Goal: Complete application form

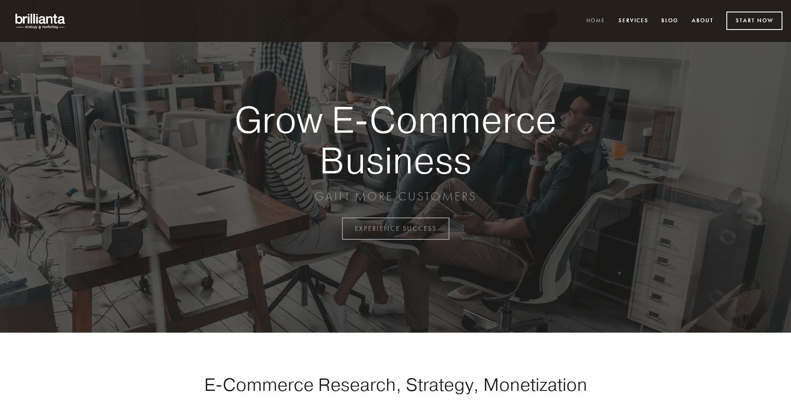
scroll to position [2244, 0]
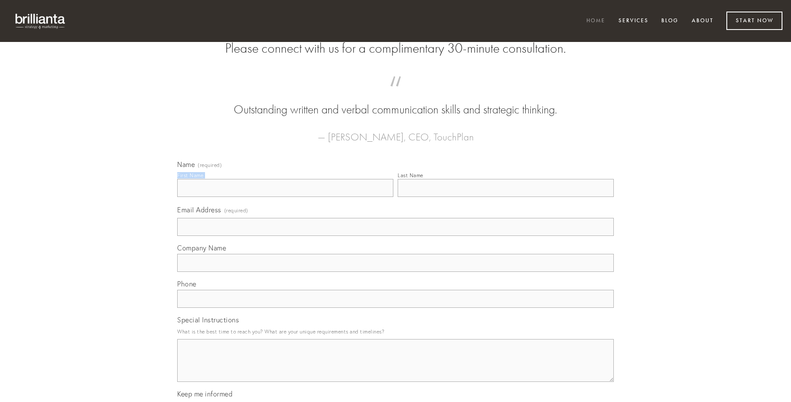
type input "[PERSON_NAME]"
click at [506, 197] on input "Last Name" at bounding box center [506, 188] width 216 height 18
type input "[PERSON_NAME]"
click at [396, 236] on input "Email Address (required)" at bounding box center [395, 227] width 437 height 18
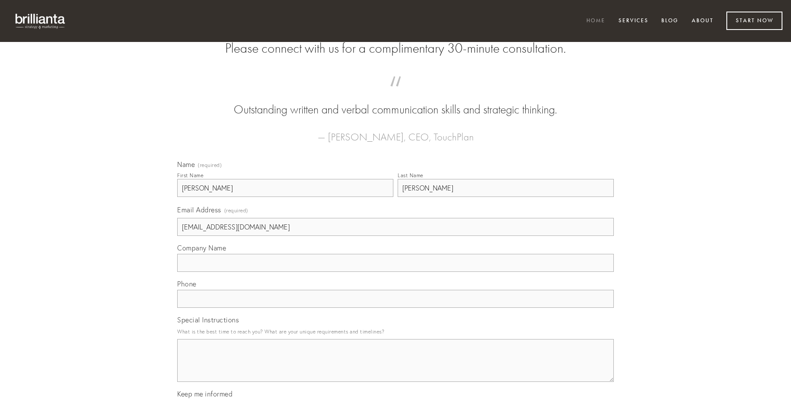
type input "[EMAIL_ADDRESS][DOMAIN_NAME]"
click at [396, 272] on input "Company Name" at bounding box center [395, 263] width 437 height 18
type input "sumptus"
click at [396, 308] on input "text" at bounding box center [395, 299] width 437 height 18
click at [396, 368] on textarea "Special Instructions" at bounding box center [395, 360] width 437 height 43
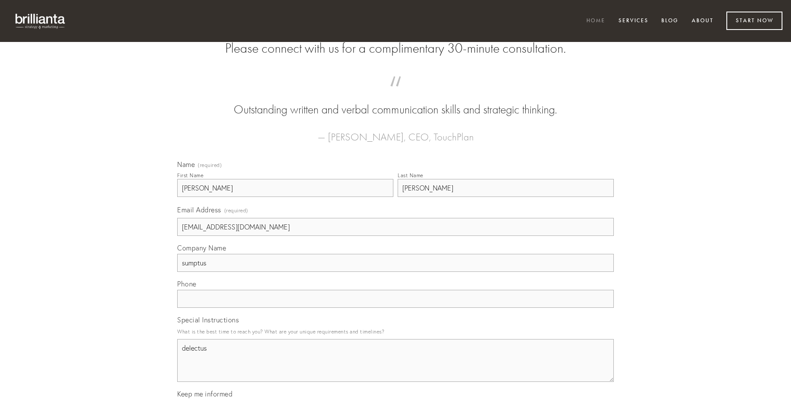
type textarea "delectus"
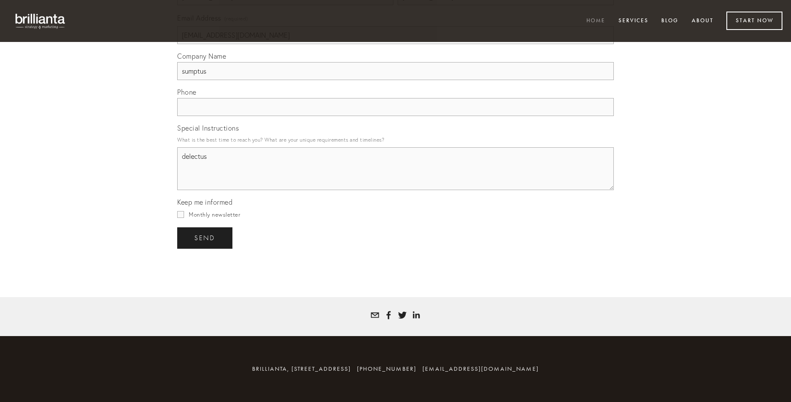
click at [205, 238] on span "send" at bounding box center [204, 238] width 21 height 8
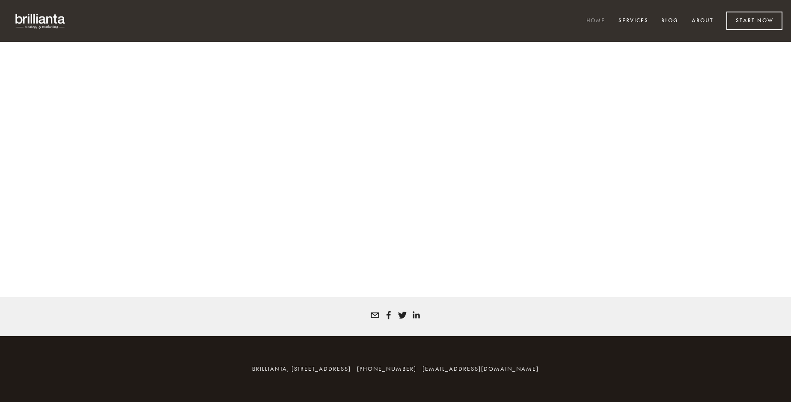
scroll to position [2233, 0]
